Goal: Entertainment & Leisure: Consume media (video, audio)

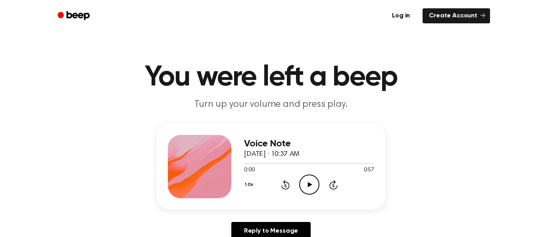
click at [308, 183] on icon at bounding box center [309, 184] width 4 height 5
click at [306, 191] on icon "Play Audio" at bounding box center [309, 185] width 20 height 20
click at [312, 191] on icon "Pause Audio" at bounding box center [309, 185] width 20 height 20
click at [308, 184] on icon at bounding box center [309, 184] width 4 height 5
click at [316, 190] on icon "Play Audio" at bounding box center [309, 185] width 20 height 20
